Goal: Obtain resource: Obtain resource

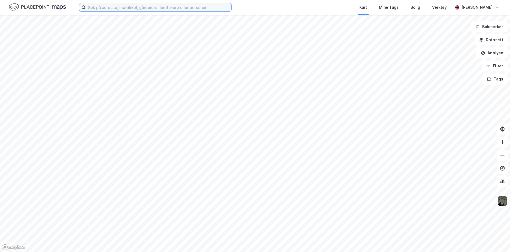
click at [91, 7] on input at bounding box center [158, 7] width 145 height 8
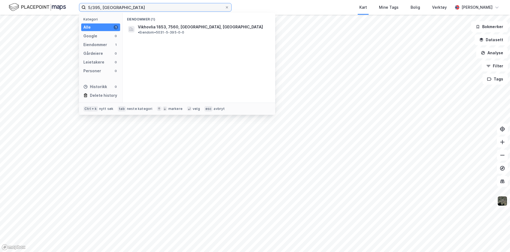
type input "5/395, [GEOGRAPHIC_DATA]"
click at [142, 21] on div "Eiendommer (1)" at bounding box center [198, 18] width 152 height 10
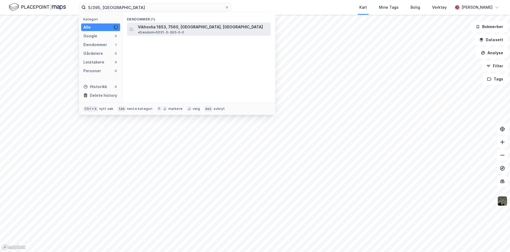
click at [143, 25] on span "Vikhovlia 1853, 7560, [GEOGRAPHIC_DATA], [GEOGRAPHIC_DATA]" at bounding box center [200, 27] width 125 height 7
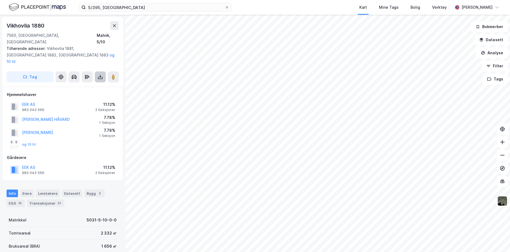
click at [99, 74] on icon at bounding box center [99, 76] width 5 height 5
click at [79, 85] on div "Last ned grunnbok" at bounding box center [73, 87] width 32 height 4
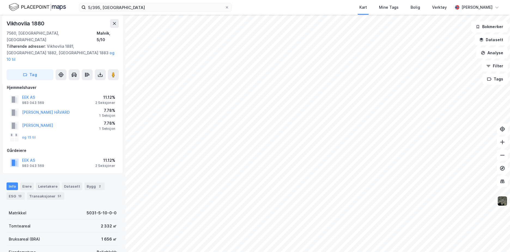
scroll to position [27, 0]
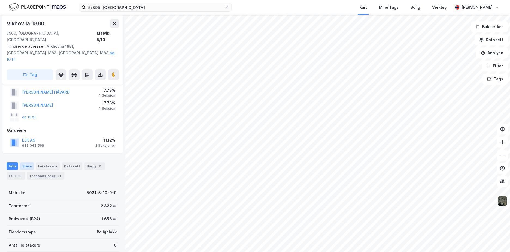
click at [26, 162] on div "Eiere" at bounding box center [27, 166] width 14 height 8
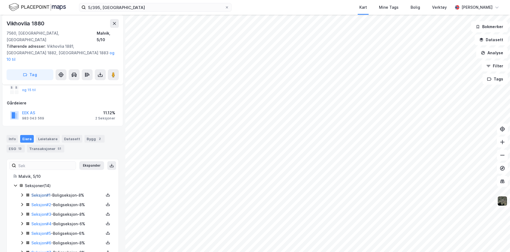
click at [44, 192] on link "Seksjon # 1" at bounding box center [40, 194] width 19 height 5
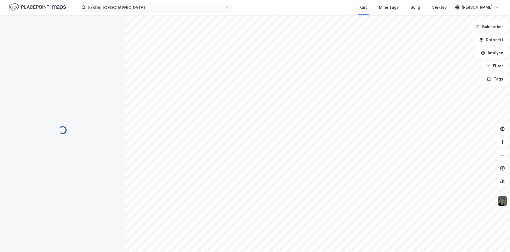
scroll to position [54, 0]
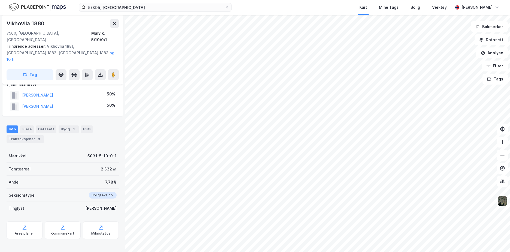
scroll to position [54, 0]
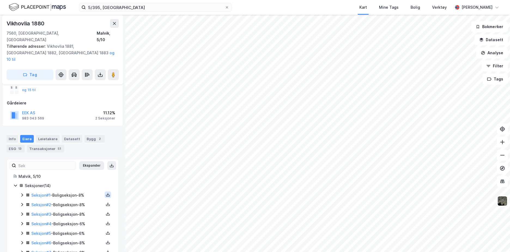
click at [106, 192] on icon at bounding box center [108, 194] width 4 height 4
click at [79, 175] on div "Grunnbok" at bounding box center [75, 178] width 18 height 7
